Goal: Navigation & Orientation: Find specific page/section

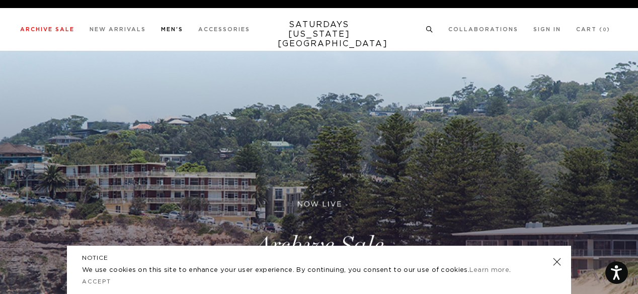
click at [19, 98] on link "Shorts" at bounding box center [19, 101] width 19 height 6
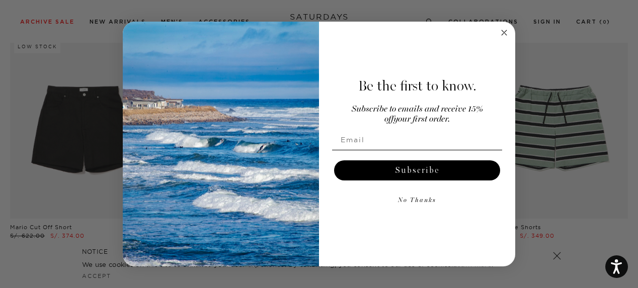
scroll to position [294, 0]
click at [505, 30] on circle "Close dialog" at bounding box center [505, 33] width 12 height 12
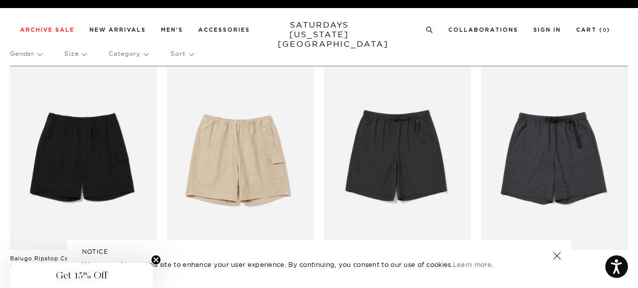
scroll to position [0, 0]
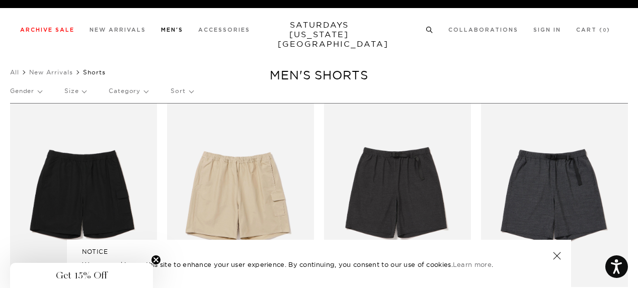
click at [21, 138] on link "Pants" at bounding box center [17, 137] width 15 height 7
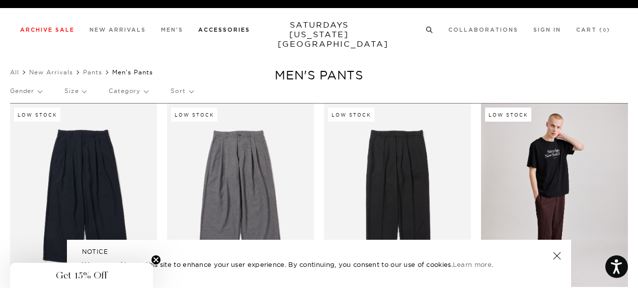
click at [36, 148] on li "Footwear" at bounding box center [30, 149] width 40 height 12
click at [35, 148] on link "Footwear" at bounding box center [23, 149] width 26 height 7
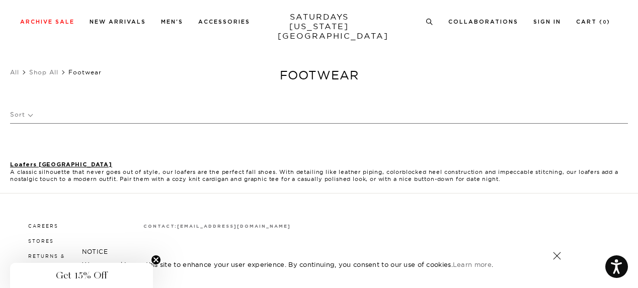
scroll to position [78, 0]
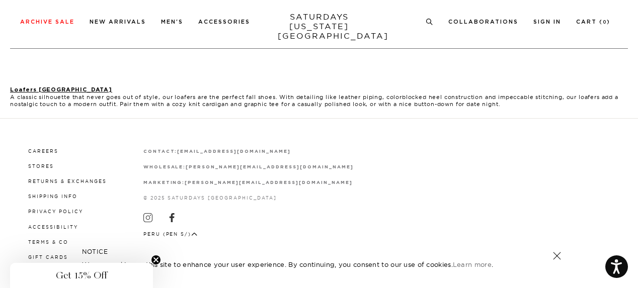
click at [554, 253] on link at bounding box center [557, 256] width 14 height 14
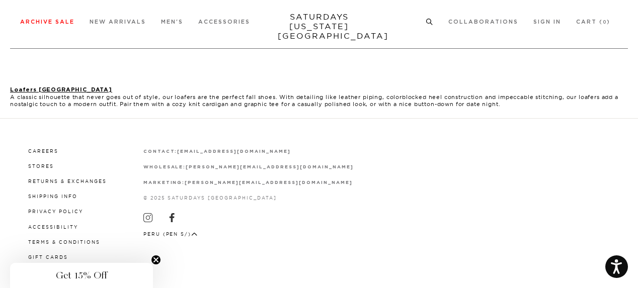
click at [193, 52] on link "Accessories" at bounding box center [184, 49] width 51 height 7
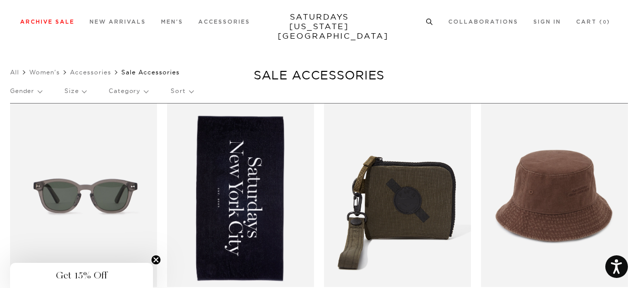
scroll to position [691, 0]
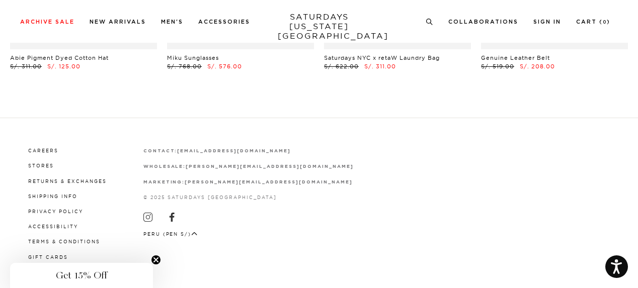
click at [190, 231] on button "Peru (PEN S/)" at bounding box center [170, 235] width 54 height 8
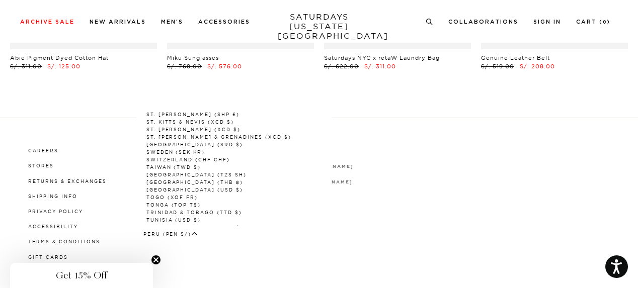
scroll to position [1415, 0]
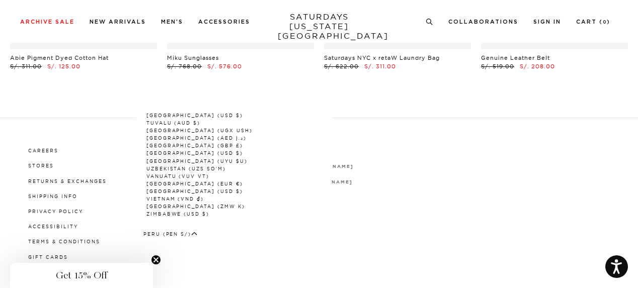
click at [178, 151] on link "[GEOGRAPHIC_DATA] (USD $)" at bounding box center [194, 154] width 97 height 6
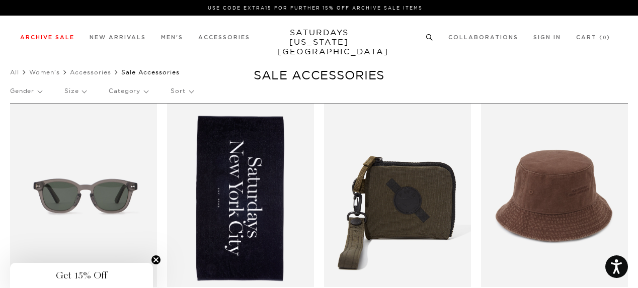
click at [21, 107] on link "Shorts" at bounding box center [18, 108] width 17 height 7
